Goal: Task Accomplishment & Management: Manage account settings

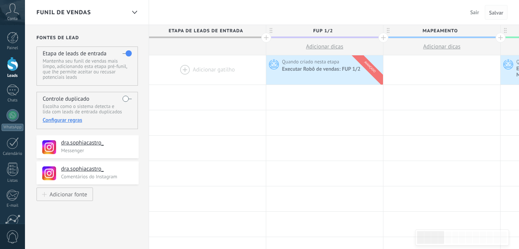
click at [499, 12] on span "Salvar" at bounding box center [496, 12] width 14 height 5
click at [474, 14] on span "Sair" at bounding box center [475, 12] width 9 height 7
